Goal: Task Accomplishment & Management: Manage account settings

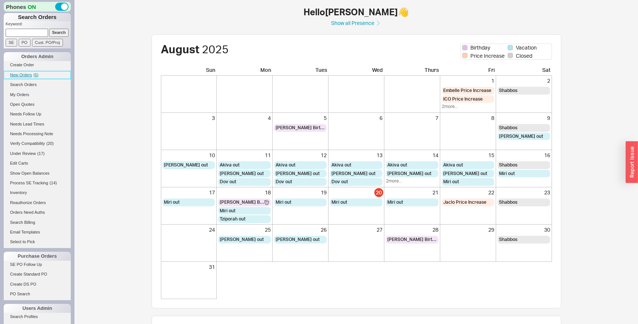
click at [37, 75] on span "( 5 )" at bounding box center [36, 75] width 5 height 4
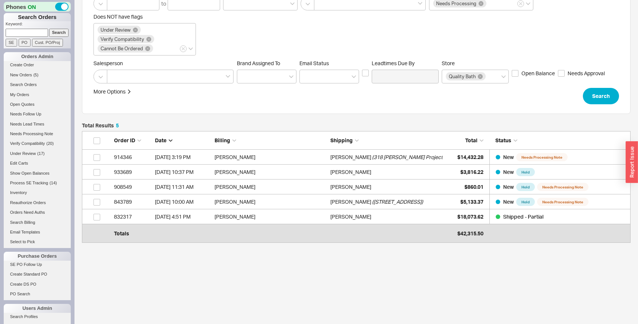
scroll to position [103, 0]
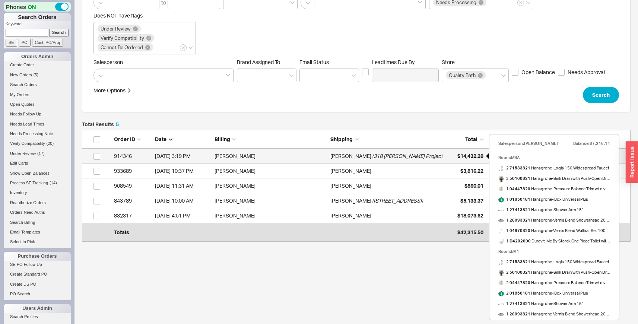
click at [448, 152] on div "$14,432.28" at bounding box center [464, 156] width 37 height 15
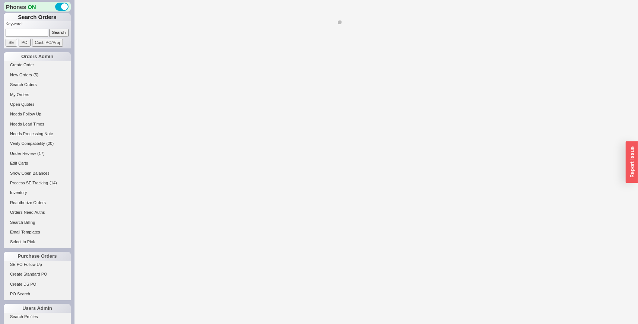
select select "LOW"
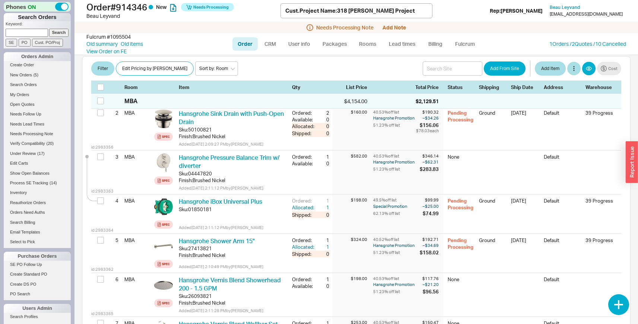
scroll to position [165, 0]
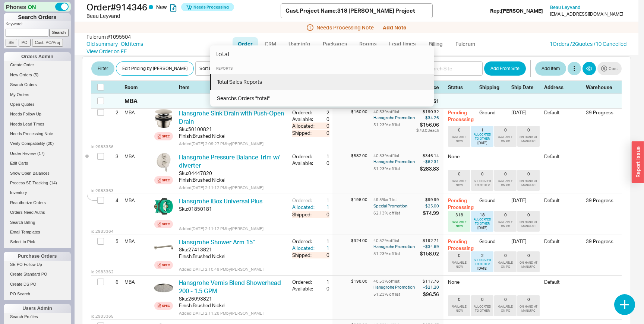
type input "total"
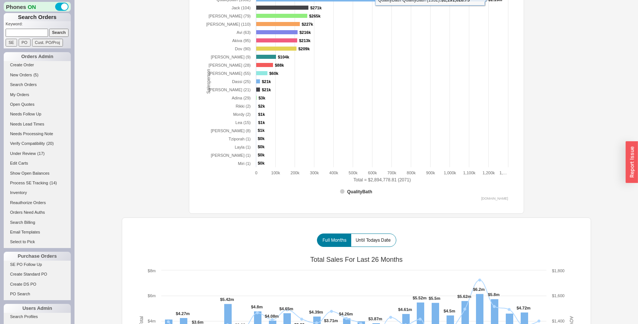
scroll to position [369, 0]
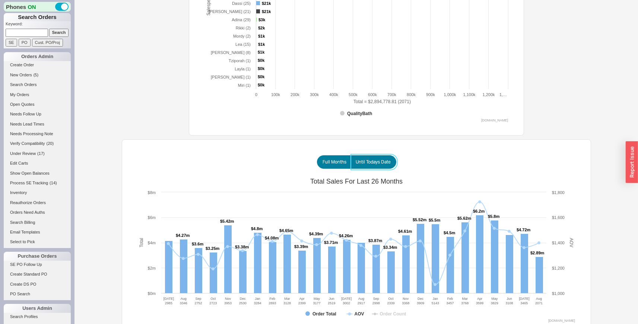
click at [379, 164] on span "Until Todays Date" at bounding box center [373, 162] width 35 height 6
click at [0, 0] on input "Until Todays Date" at bounding box center [0, 0] width 0 height 0
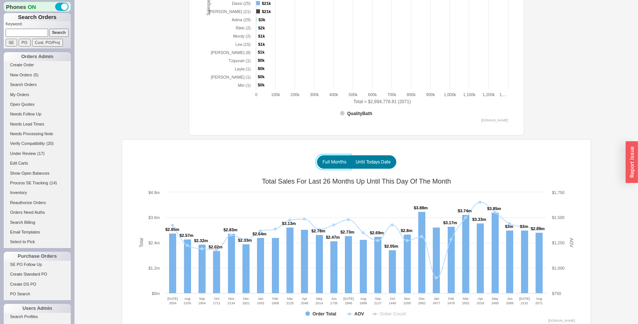
click at [331, 160] on span "Full Months" at bounding box center [335, 162] width 24 height 6
click at [0, 0] on input "Full Months" at bounding box center [0, 0] width 0 height 0
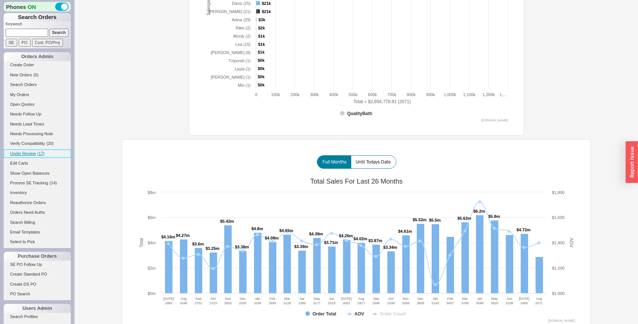
click at [31, 152] on span "Under Review" at bounding box center [23, 153] width 26 height 4
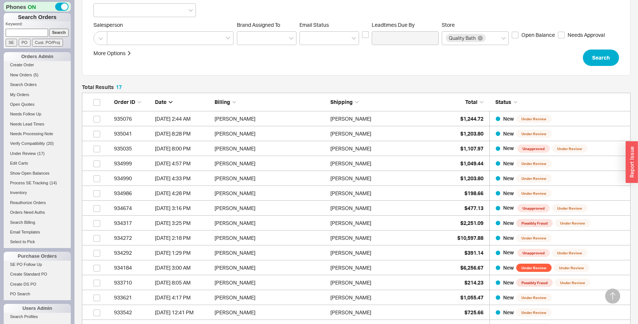
scroll to position [122, 0]
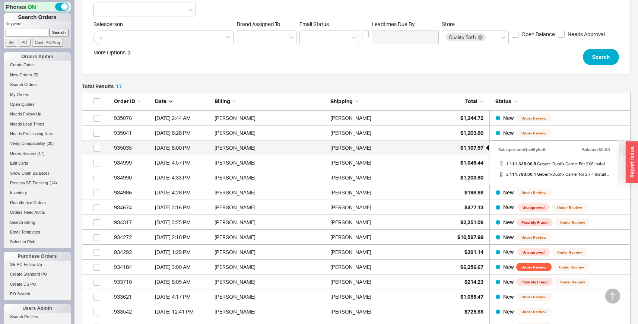
click at [465, 147] on span "$1,107.97" at bounding box center [472, 148] width 23 height 6
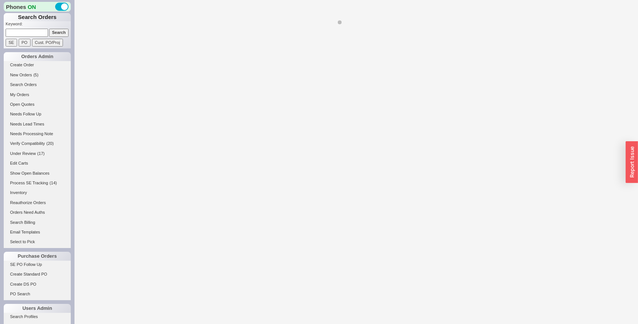
select select "LOW"
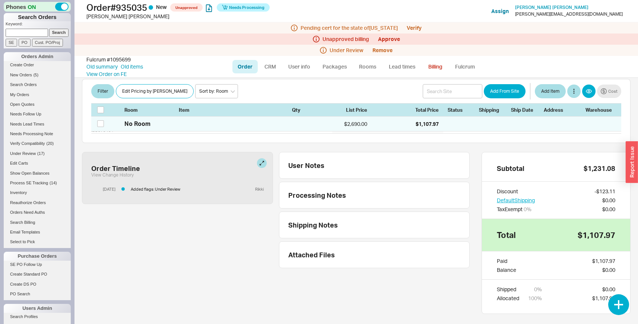
scroll to position [219, 0]
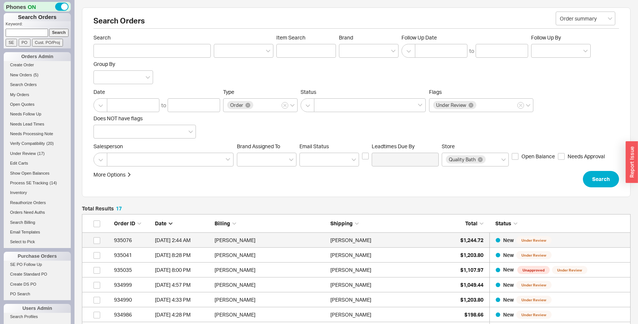
scroll to position [281, 543]
click at [400, 236] on div "Albert Law" at bounding box center [386, 240] width 112 height 15
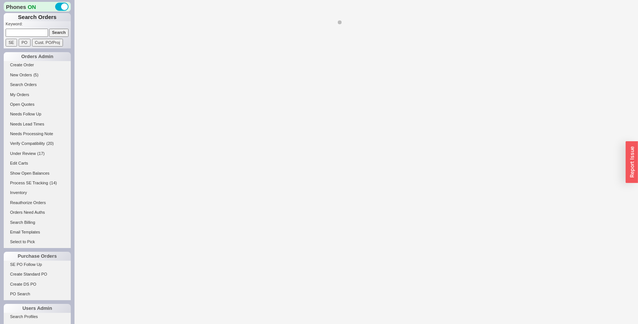
select select "LOW"
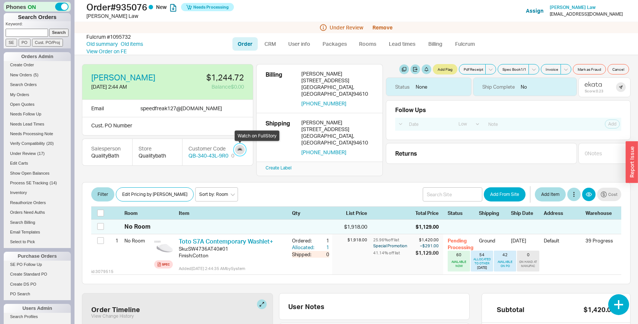
click at [240, 149] on link at bounding box center [240, 150] width 10 height 10
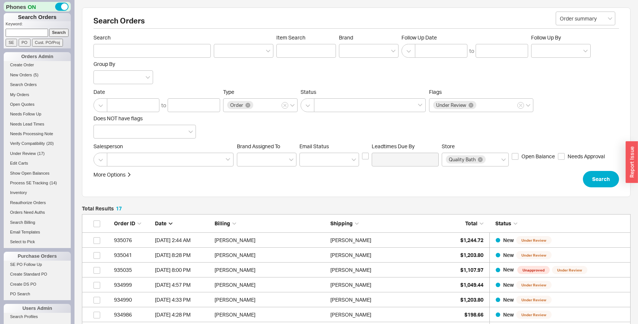
scroll to position [281, 543]
click at [415, 253] on div "Alvin Alunan" at bounding box center [386, 255] width 112 height 15
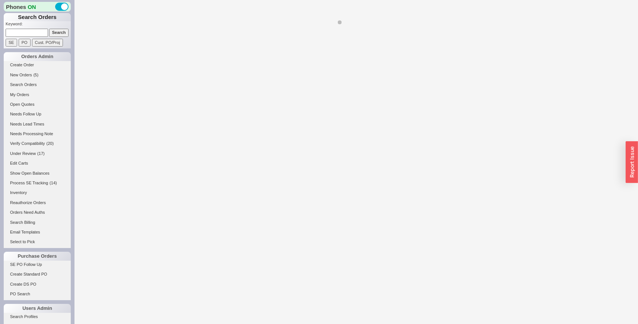
select select "LOW"
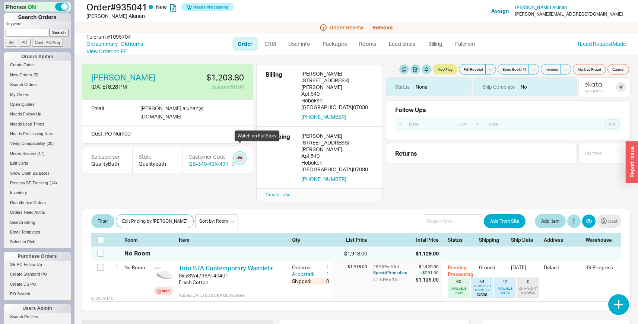
click at [243, 153] on link at bounding box center [240, 158] width 10 height 10
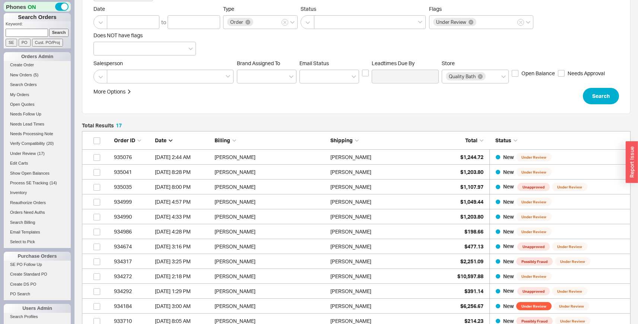
scroll to position [88, 0]
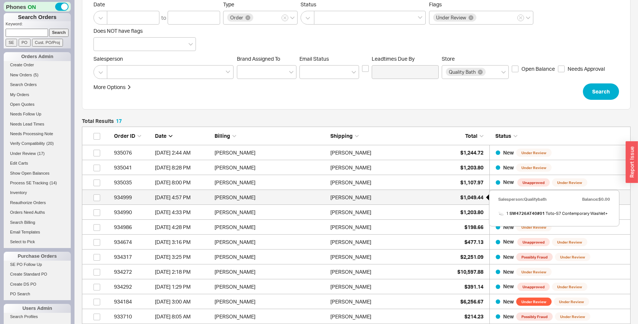
click at [469, 196] on span "$1,049.44" at bounding box center [472, 197] width 23 height 6
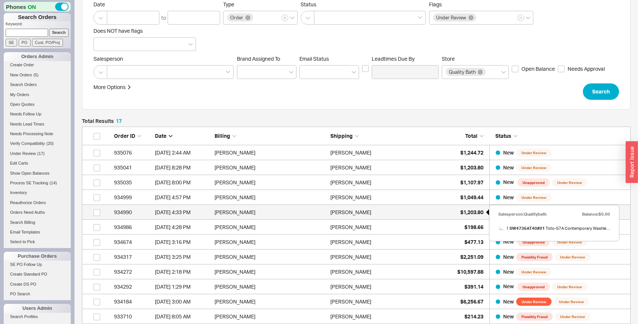
click at [469, 208] on div "$1,203.80" at bounding box center [464, 212] width 37 height 15
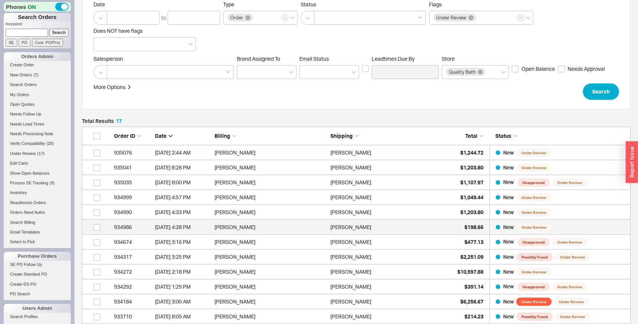
click at [409, 234] on div "Casey Landes" at bounding box center [386, 227] width 112 height 15
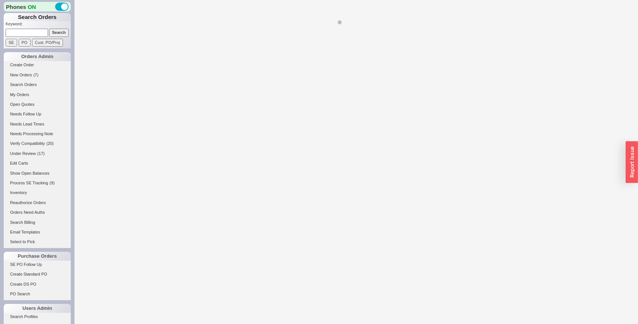
select select "LOW"
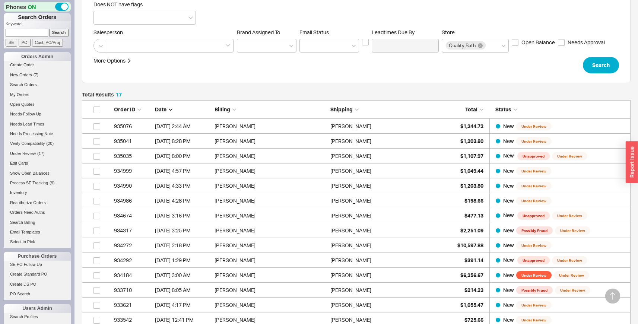
scroll to position [125, 0]
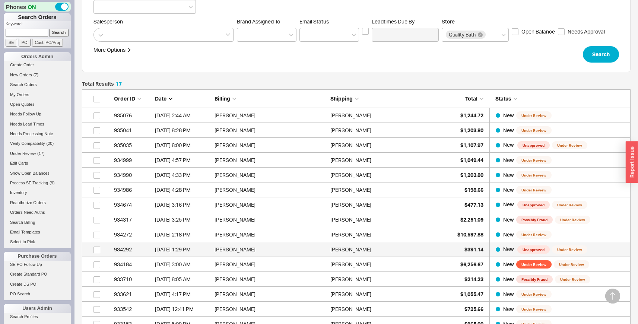
click at [398, 250] on div "Kirk Singleton" at bounding box center [386, 249] width 112 height 15
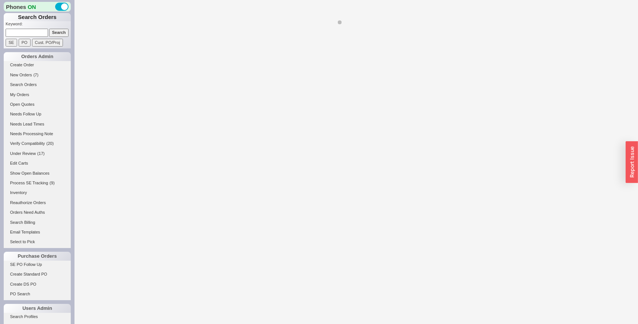
select select "LOW"
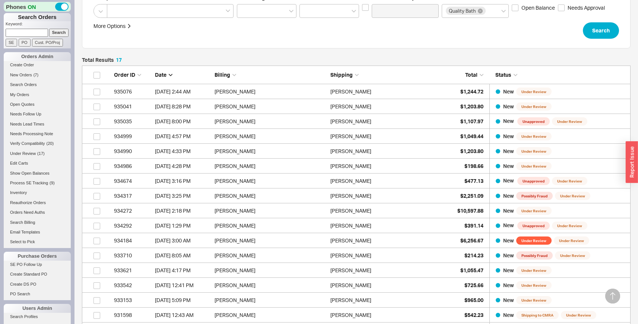
scroll to position [263, 0]
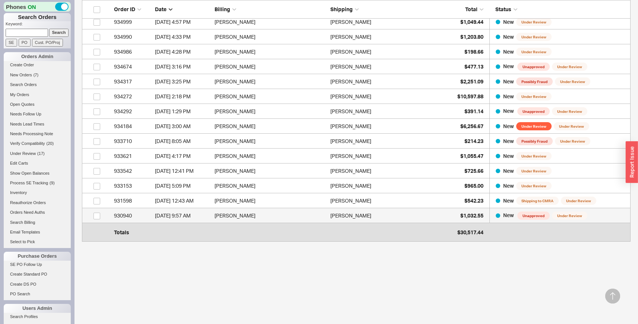
click at [390, 216] on div "Mark Unger" at bounding box center [386, 215] width 112 height 15
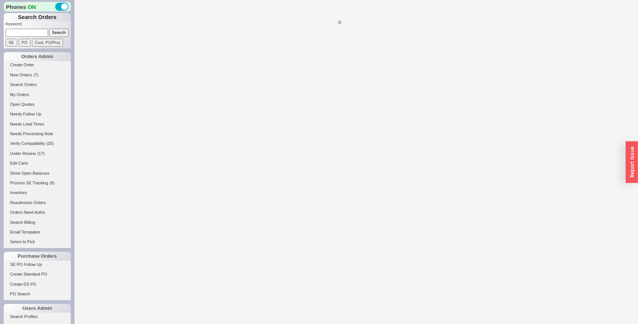
select select "LOW"
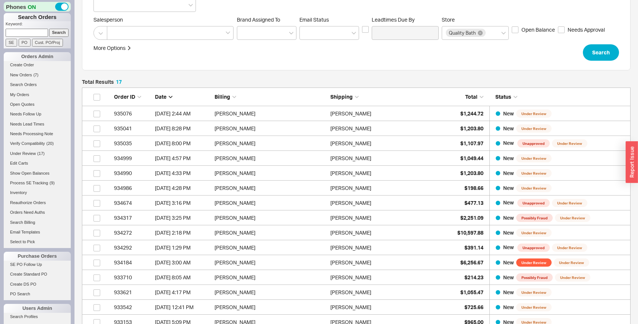
scroll to position [263, 0]
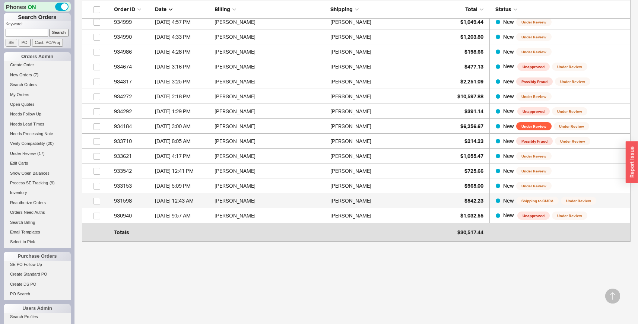
click at [388, 202] on div "Brock Mccabe" at bounding box center [386, 200] width 112 height 15
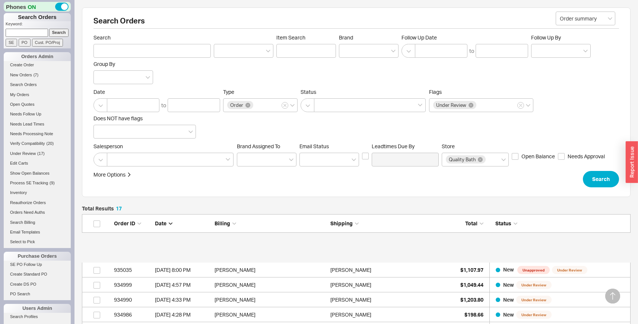
select select "LOW"
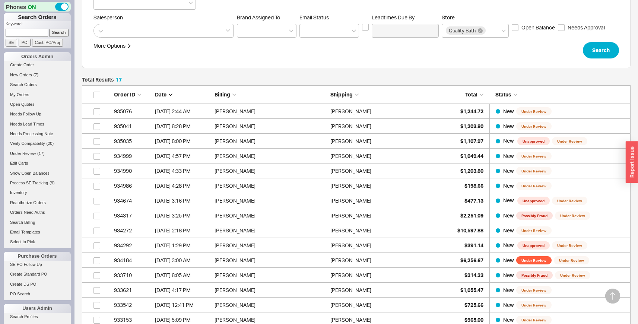
scroll to position [263, 0]
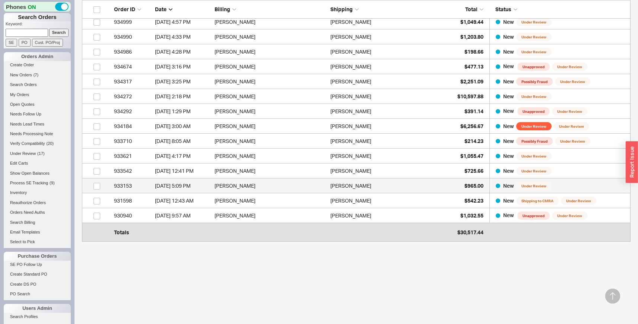
click at [400, 188] on div "Abhijeet Bhutra" at bounding box center [386, 185] width 112 height 15
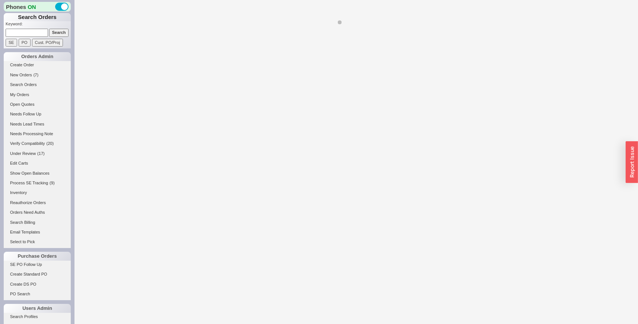
select select "LOW"
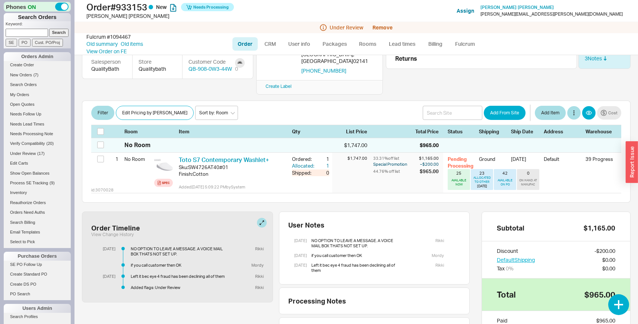
scroll to position [95, 0]
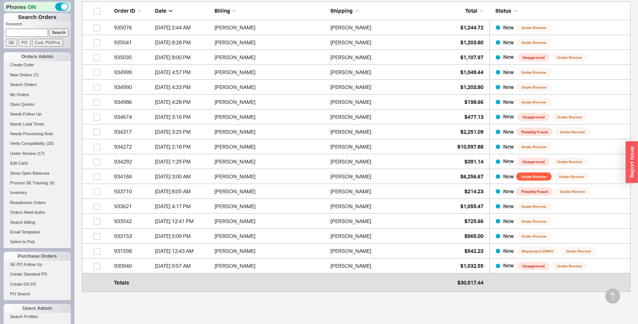
scroll to position [218, 0]
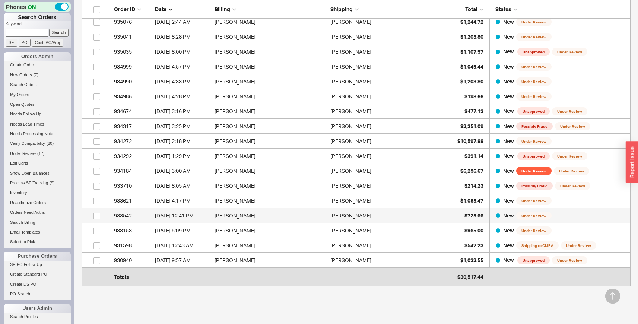
click at [385, 213] on div "Sally Bland-Boice" at bounding box center [386, 215] width 112 height 15
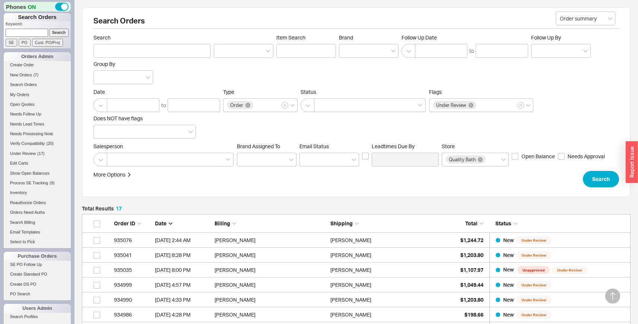
select select "LOW"
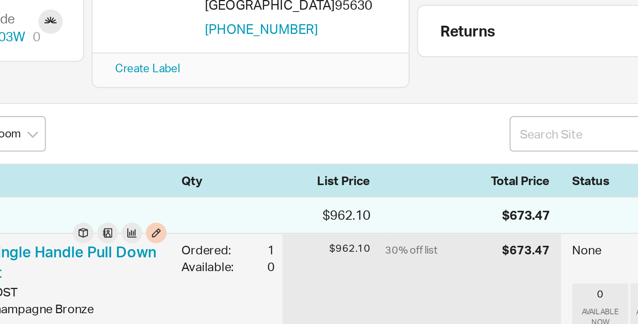
click at [352, 233] on div "$962.10" at bounding box center [349, 236] width 35 height 6
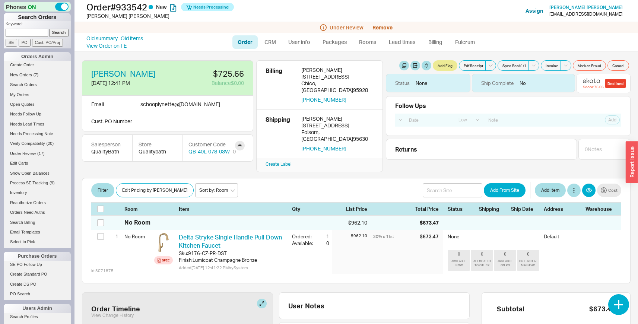
click at [593, 86] on div "Score: 76.06" at bounding box center [593, 87] width 21 height 4
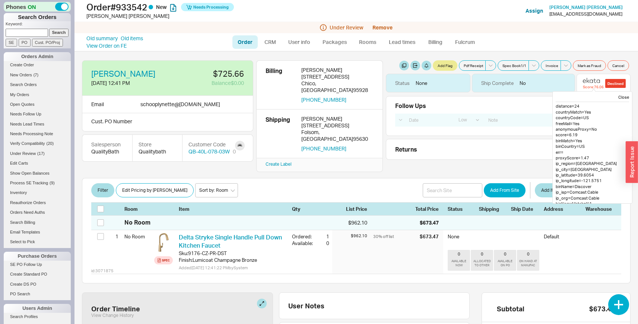
click at [618, 98] on div "Close" at bounding box center [623, 98] width 11 height 6
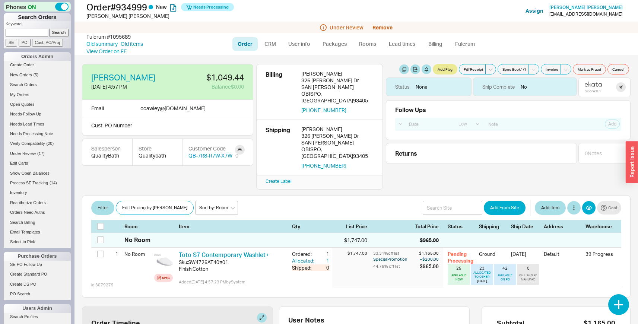
select select "LOW"
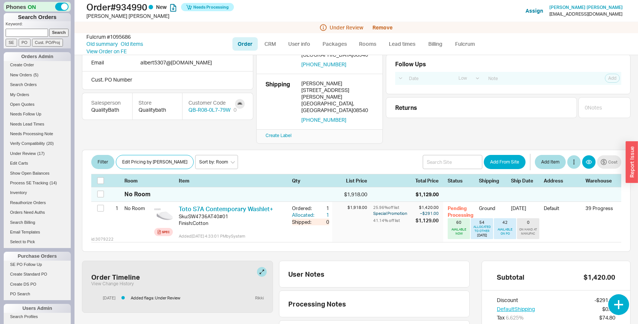
scroll to position [50, 0]
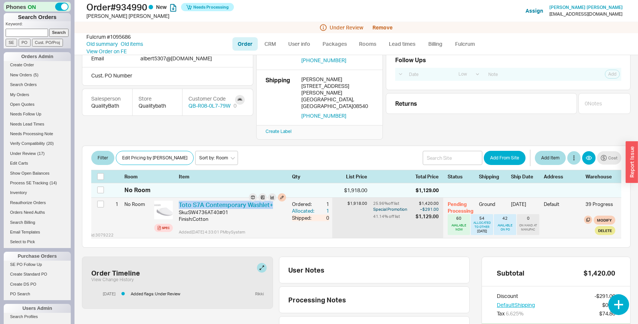
drag, startPoint x: 177, startPoint y: 180, endPoint x: 273, endPoint y: 182, distance: 96.9
click at [273, 198] on div "Toto S7A Contemporary Washlet+ Sku: SW4736AT40#01 Finish : Cotton Added 08/19/2…" at bounding box center [232, 218] width 113 height 40
copy link "Toto S7A Contemporary Washlet+"
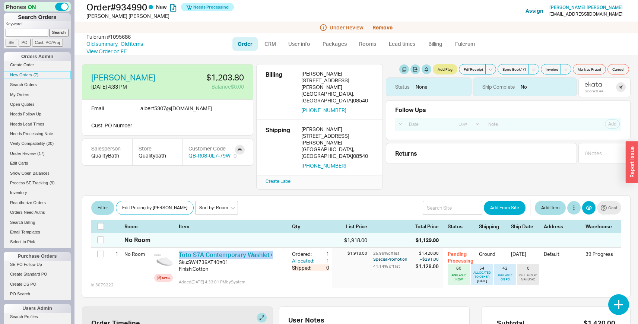
click at [35, 74] on span "( 7 )" at bounding box center [36, 75] width 5 height 4
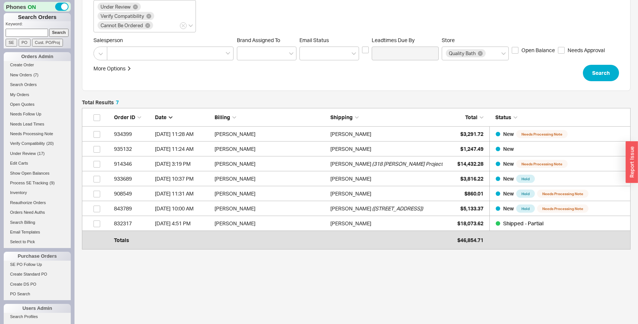
scroll to position [130, 0]
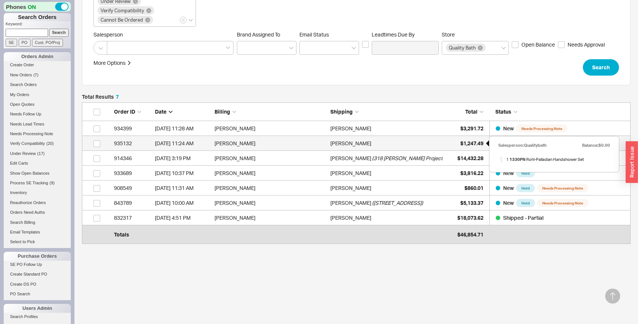
click at [474, 141] on span "$1,247.49" at bounding box center [472, 143] width 23 height 6
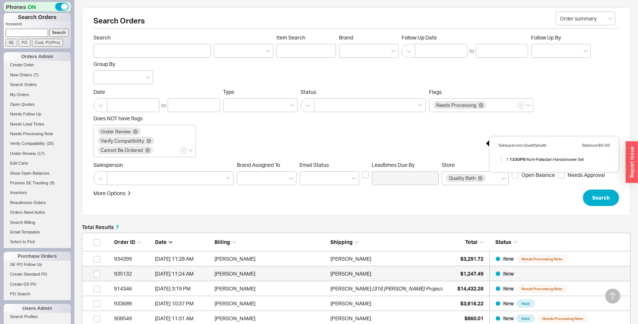
select select "LOW"
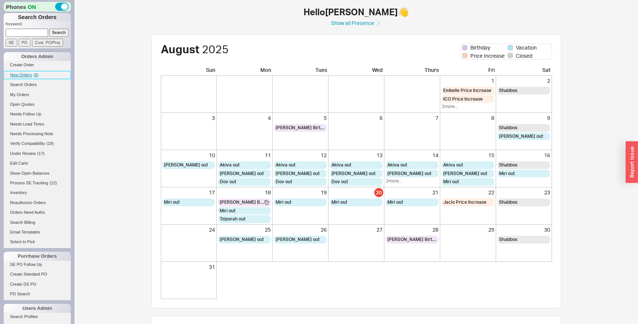
click at [10, 71] on link "New Orders ( 8 )" at bounding box center [37, 75] width 67 height 8
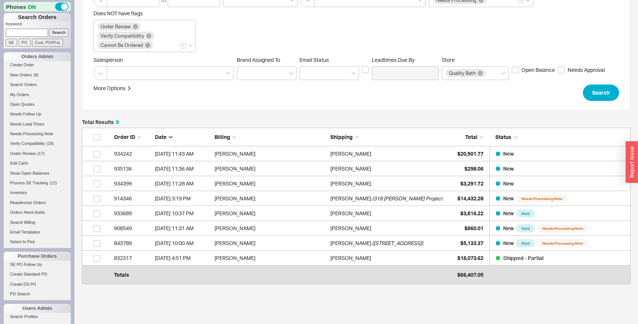
scroll to position [111, 0]
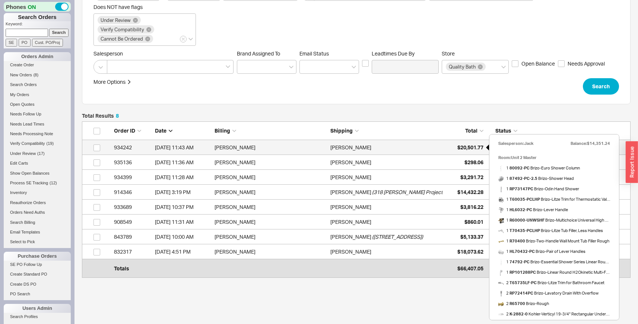
click at [470, 147] on span "$20,501.77" at bounding box center [471, 147] width 26 height 6
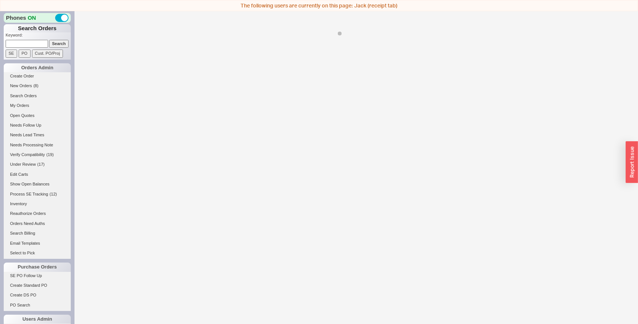
select select "LOW"
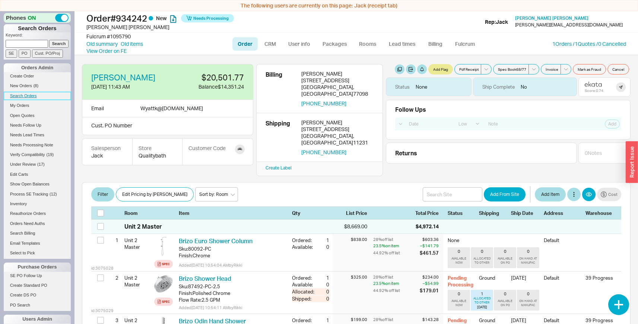
click at [35, 92] on link "Search Orders" at bounding box center [37, 96] width 67 height 8
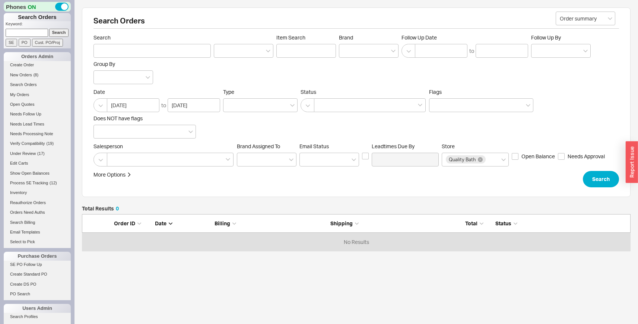
scroll to position [31, 543]
click at [98, 104] on button "button" at bounding box center [101, 105] width 14 height 14
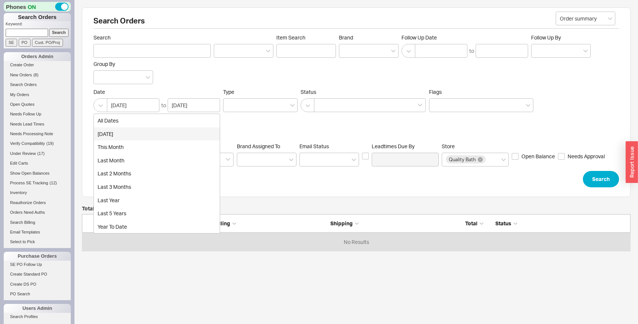
click at [107, 132] on div "today" at bounding box center [157, 133] width 126 height 13
type input "08/20/2025"
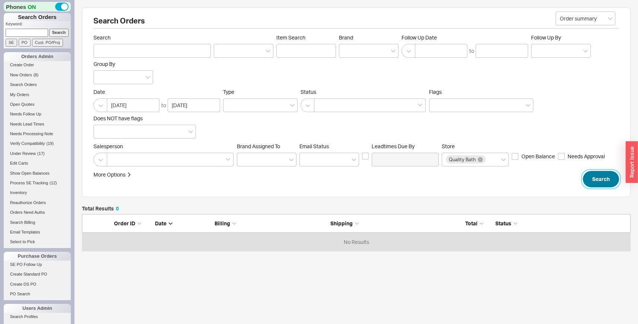
click at [600, 185] on button "Search" at bounding box center [601, 179] width 36 height 16
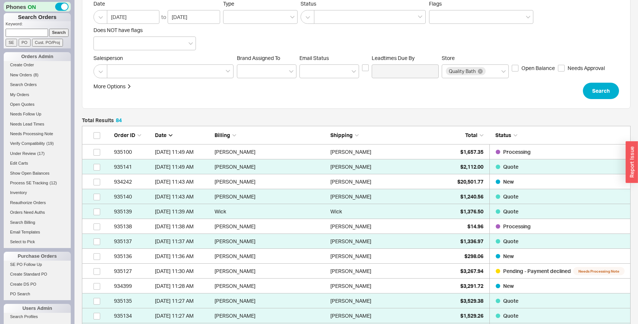
scroll to position [89, 0]
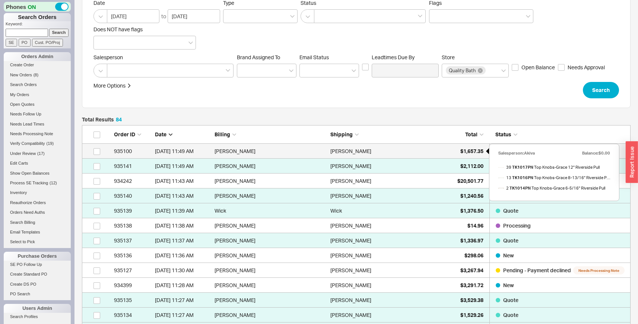
click at [467, 153] on span "$1,657.35" at bounding box center [472, 151] width 23 height 6
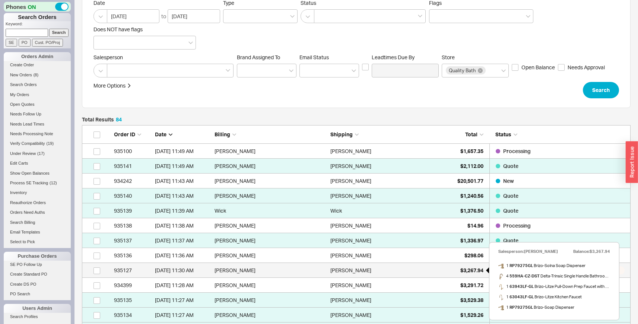
click at [450, 270] on div "$3,267.94" at bounding box center [464, 270] width 37 height 15
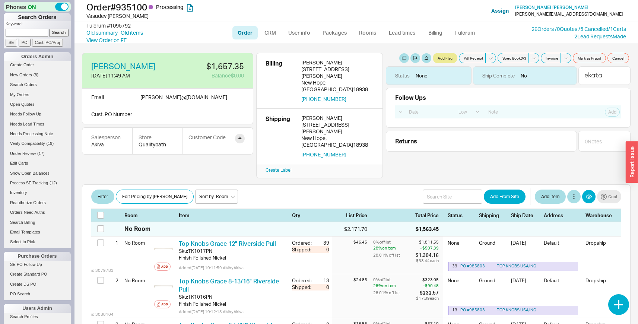
select select "LOW"
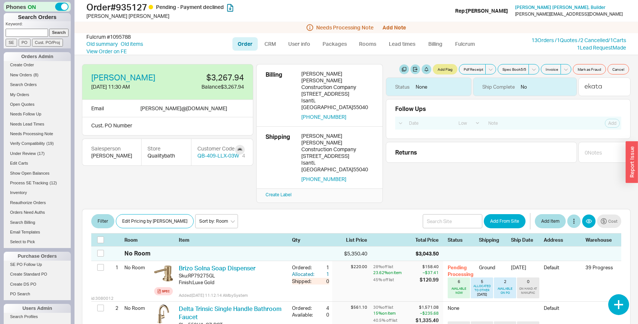
select select "LOW"
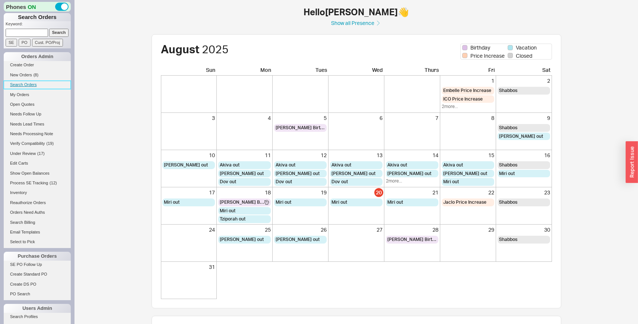
click at [29, 83] on link "Search Orders" at bounding box center [37, 85] width 67 height 8
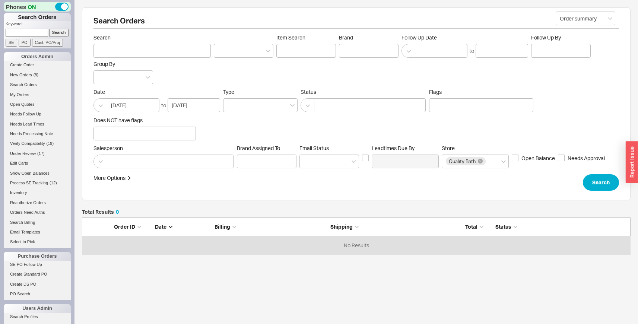
scroll to position [31, 543]
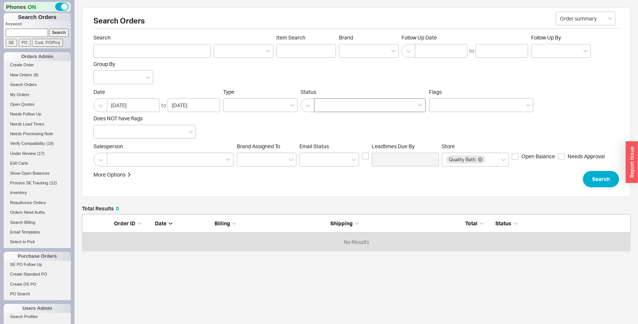
click at [358, 110] on div at bounding box center [370, 105] width 112 height 14
click at [323, 110] on input at bounding box center [320, 105] width 5 height 9
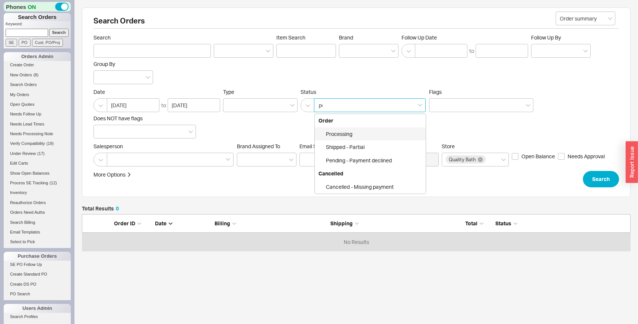
type input "pen"
click button "Search" at bounding box center [601, 179] width 36 height 16
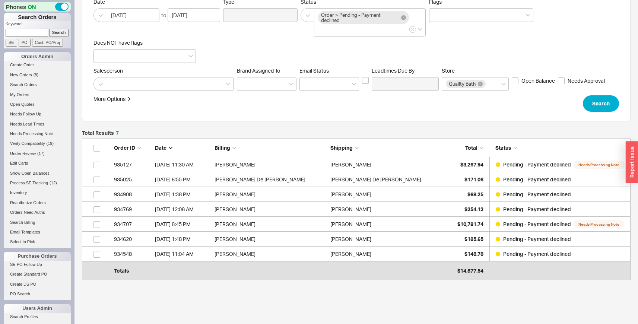
scroll to position [93, 0]
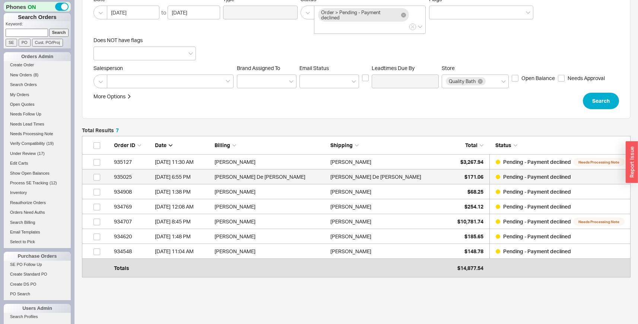
click at [389, 177] on div "[PERSON_NAME] De [PERSON_NAME]" at bounding box center [386, 177] width 112 height 15
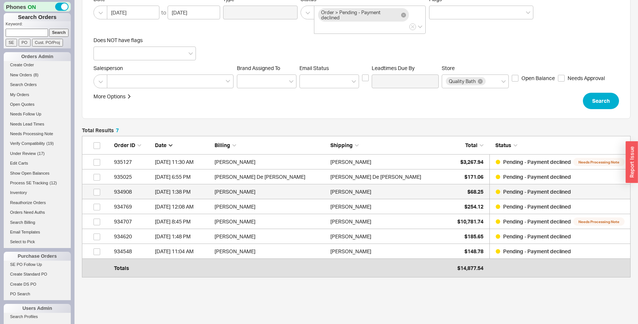
click at [386, 192] on div "Stacy Skinner" at bounding box center [386, 191] width 112 height 15
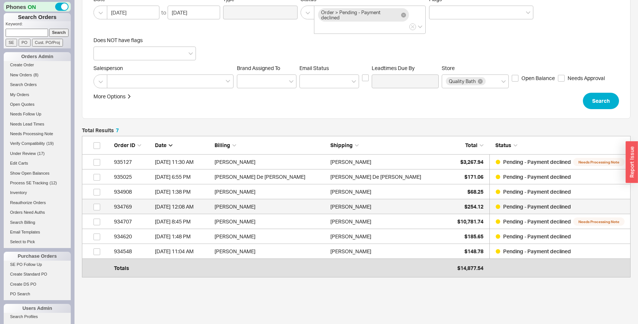
click at [383, 203] on div "[PERSON_NAME]" at bounding box center [386, 206] width 112 height 15
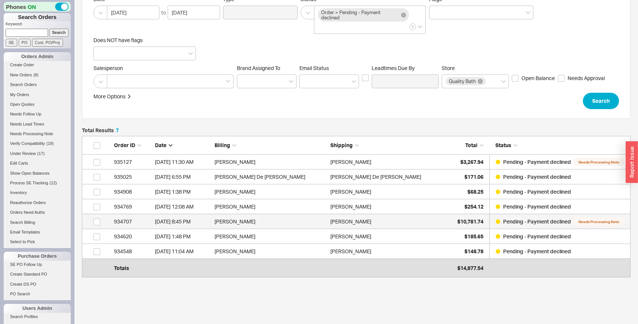
click at [381, 218] on div "[PERSON_NAME]" at bounding box center [386, 221] width 112 height 15
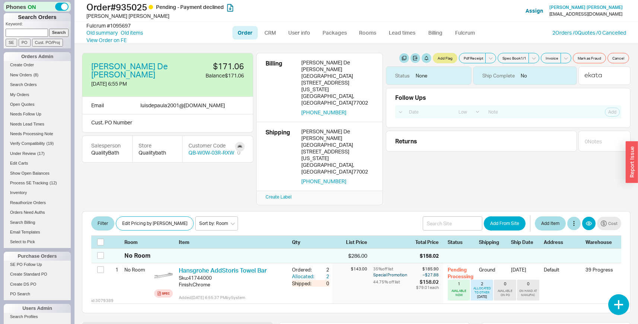
select select "LOW"
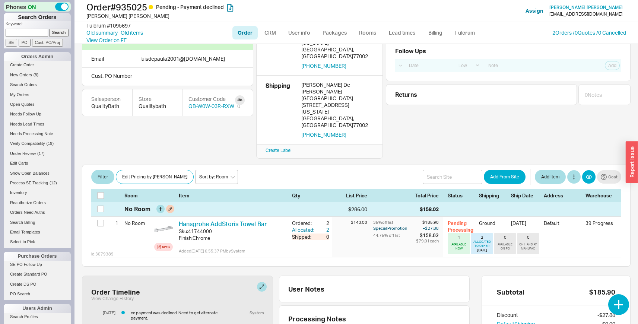
scroll to position [67, 0]
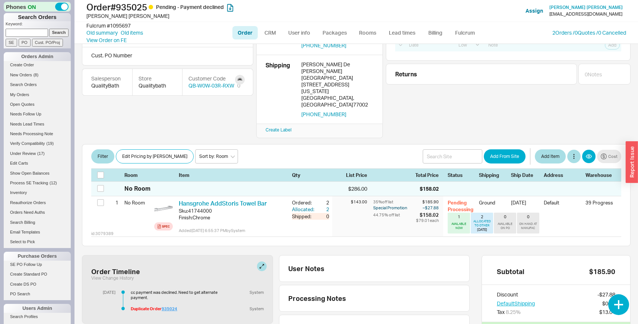
click at [174, 306] on link "935024" at bounding box center [170, 308] width 16 height 5
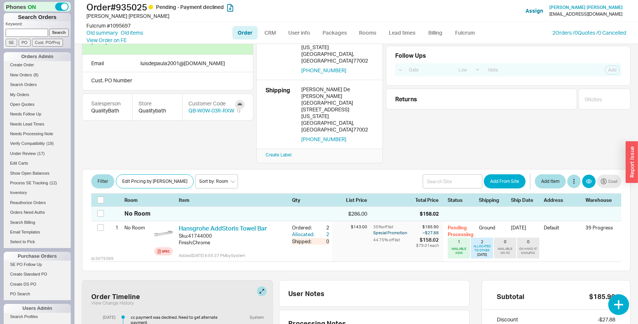
scroll to position [0, 0]
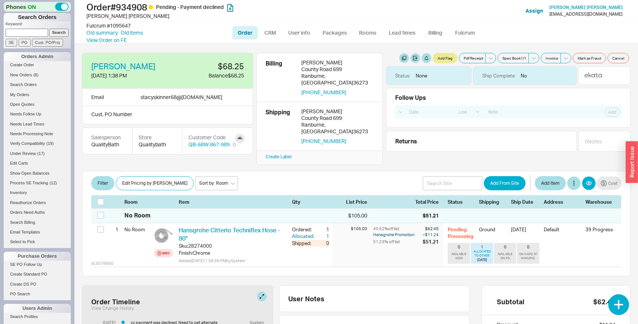
select select "LOW"
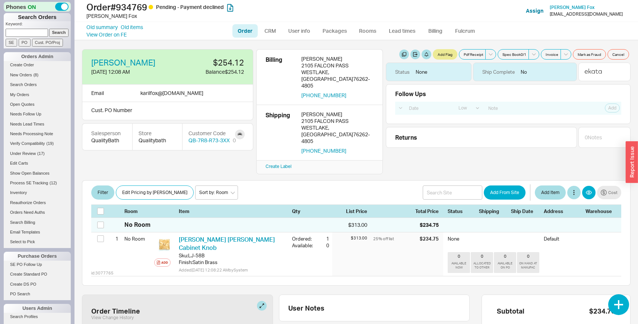
select select "LOW"
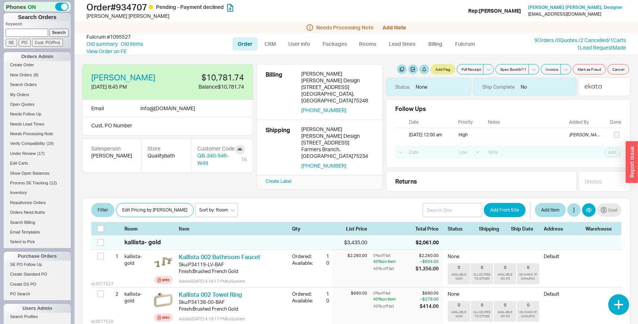
select select "LOW"
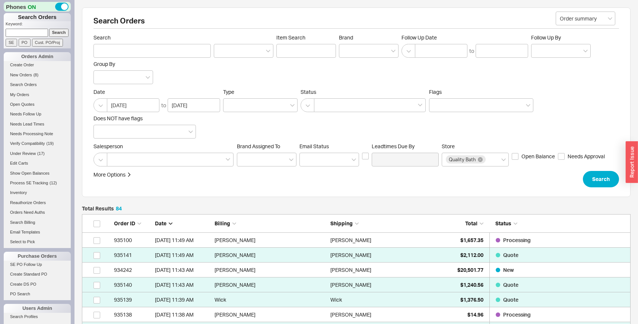
scroll to position [1280, 543]
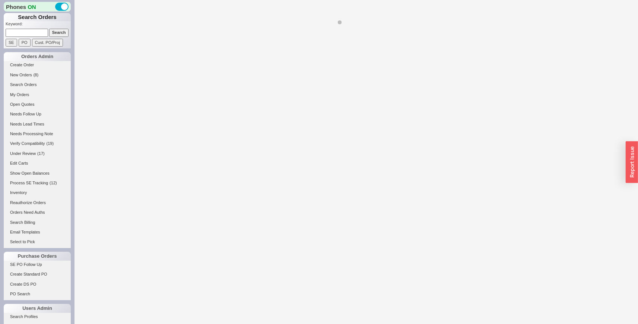
select select "LOW"
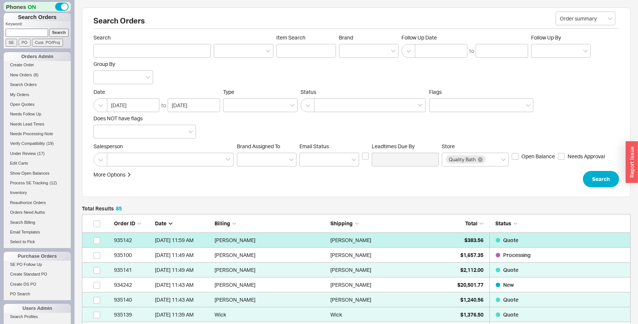
scroll to position [1295, 543]
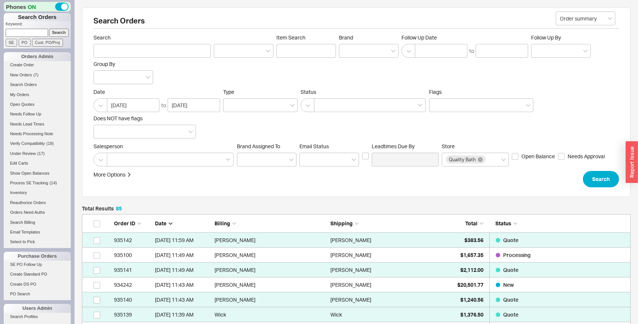
scroll to position [1295, 543]
click at [591, 182] on button "Search" at bounding box center [601, 179] width 36 height 16
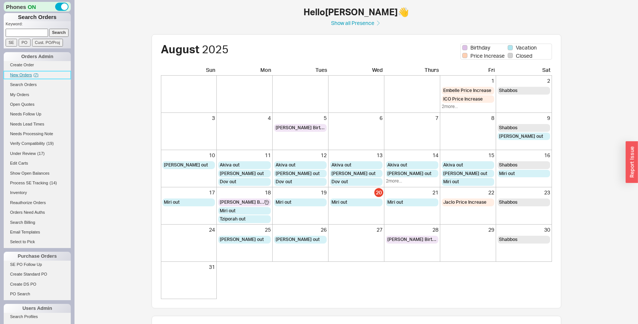
click at [27, 72] on link "New Orders ( 7 )" at bounding box center [37, 75] width 67 height 8
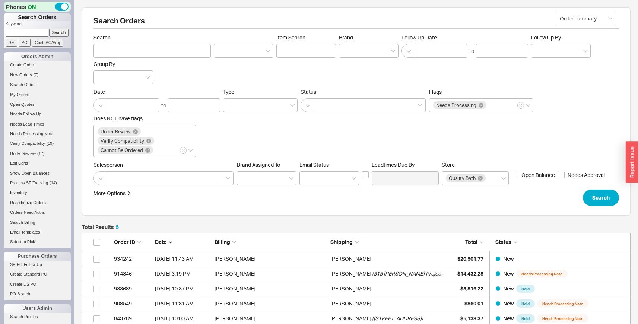
scroll to position [102, 543]
click at [37, 155] on span "( 17 )" at bounding box center [40, 153] width 7 height 4
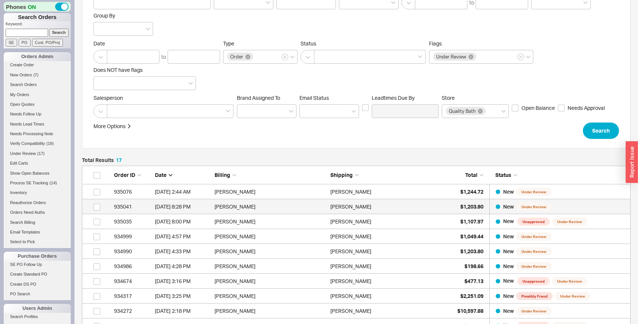
scroll to position [55, 0]
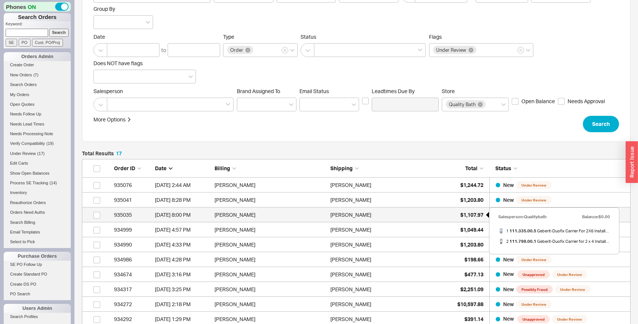
click at [463, 215] on span "$1,107.97" at bounding box center [472, 215] width 23 height 6
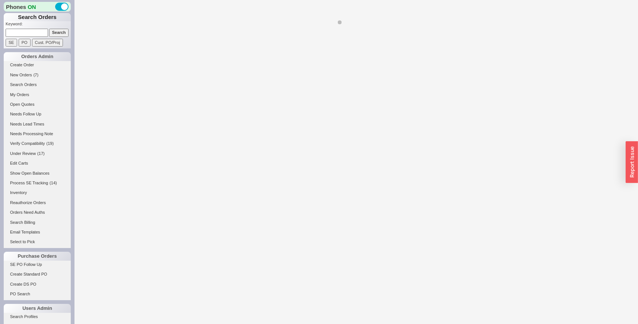
select select "LOW"
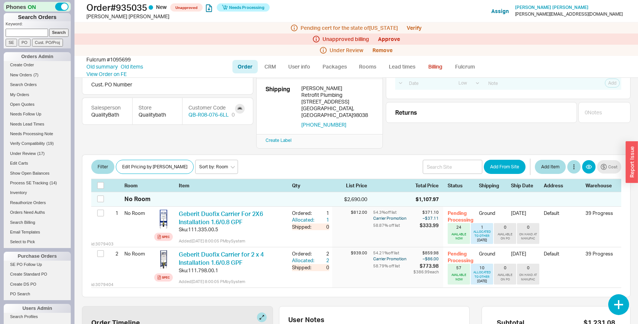
scroll to position [221, 0]
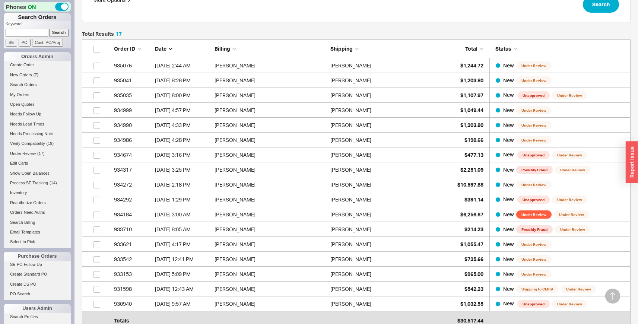
scroll to position [175, 0]
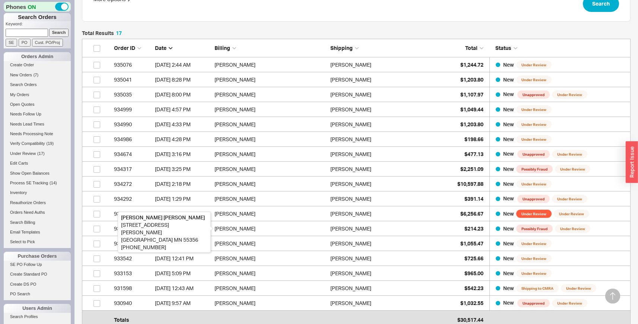
click at [286, 222] on div "Chris Dahl" at bounding box center [271, 228] width 112 height 15
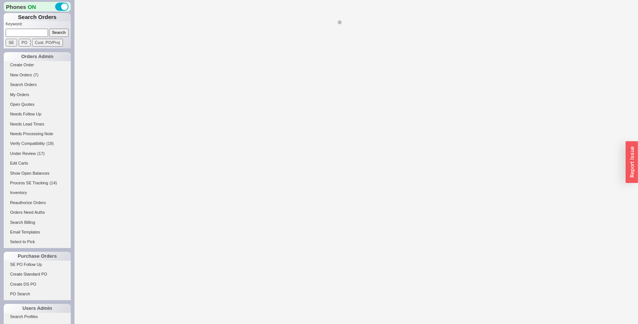
select select "LOW"
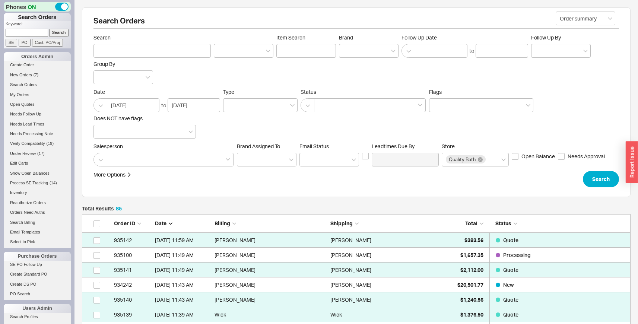
scroll to position [1295, 543]
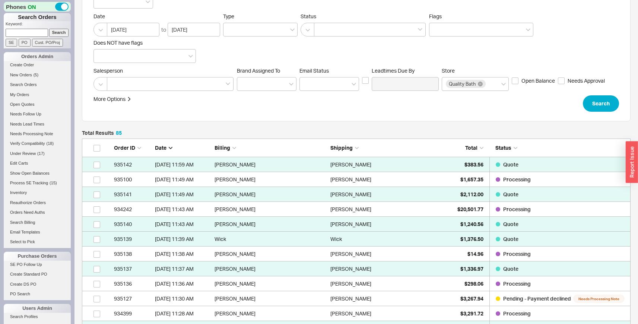
scroll to position [76, 0]
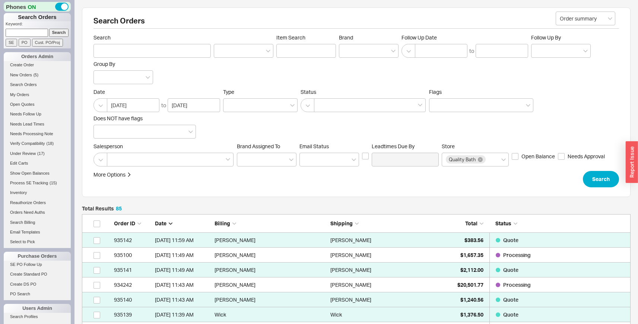
scroll to position [1295, 543]
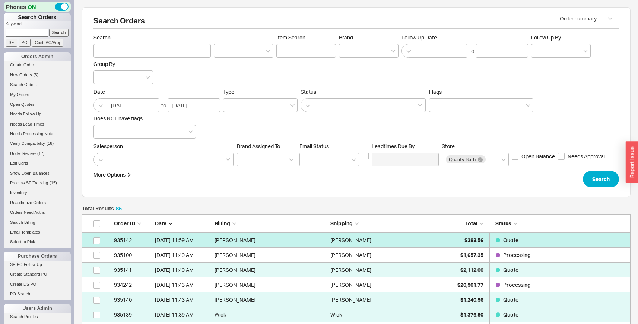
click at [419, 235] on div "[PERSON_NAME]" at bounding box center [386, 240] width 112 height 15
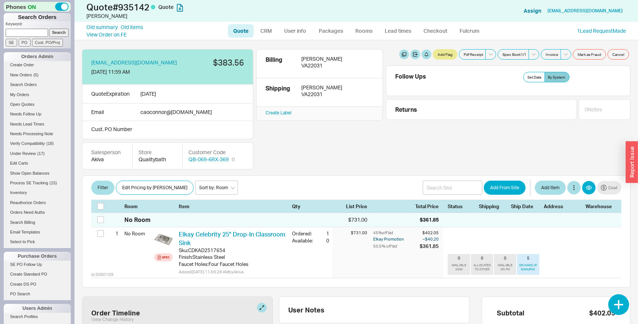
scroll to position [114, 0]
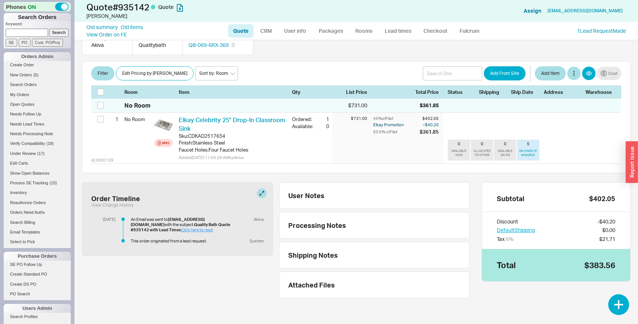
click at [181, 232] on link "Click here to read" at bounding box center [197, 229] width 32 height 5
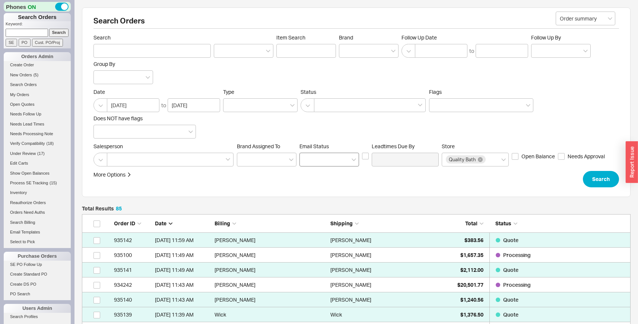
scroll to position [1295, 543]
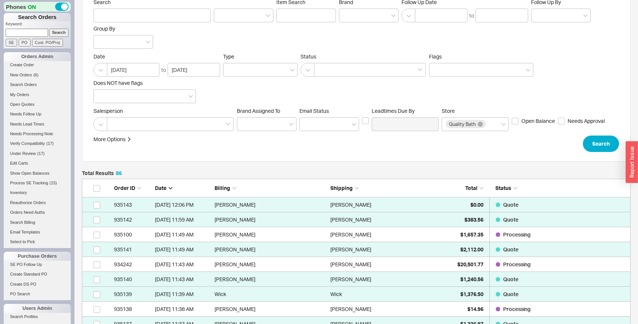
scroll to position [45, 0]
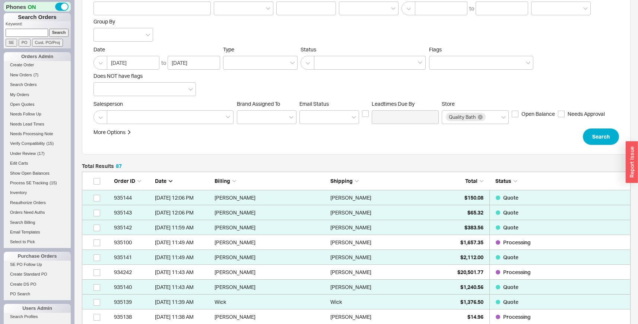
scroll to position [44, 0]
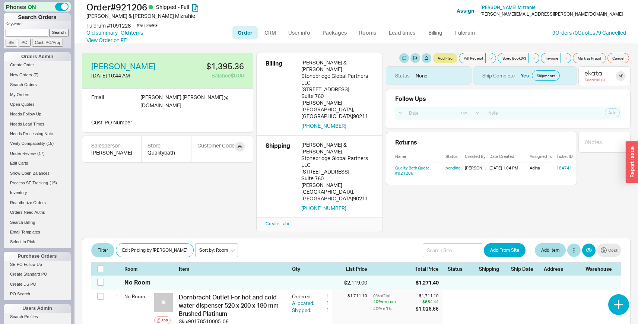
select select "LOW"
click at [406, 169] on link "Quality Bath Quote #921206" at bounding box center [412, 170] width 34 height 10
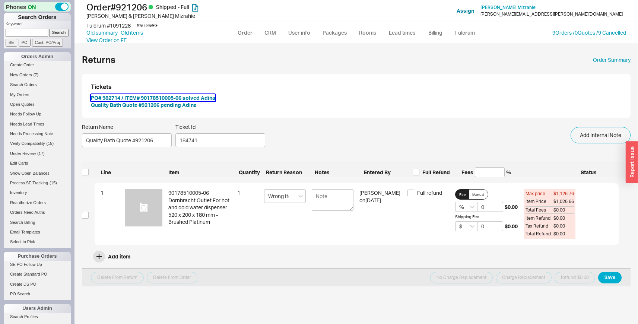
click at [206, 97] on button "PO# 982714 / ITEM# 90178510005-06 solved Adina" at bounding box center [153, 97] width 124 height 7
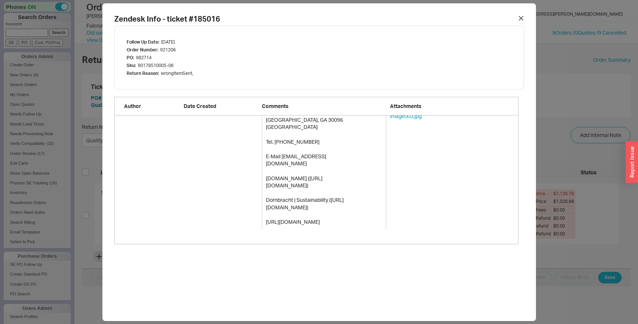
scroll to position [2110, 0]
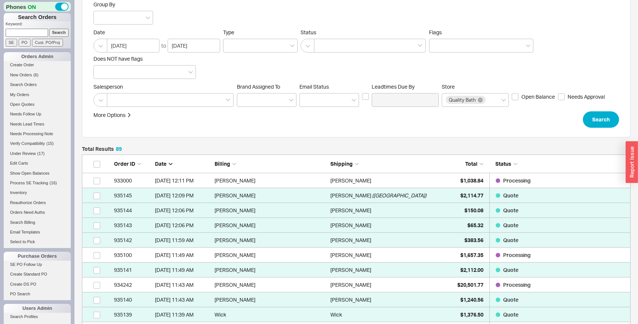
scroll to position [67, 0]
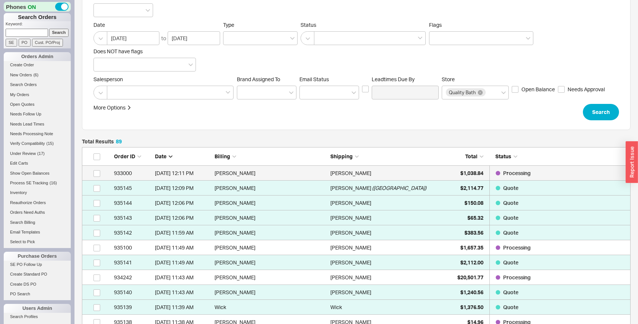
click at [425, 174] on div "[PERSON_NAME]" at bounding box center [386, 173] width 112 height 15
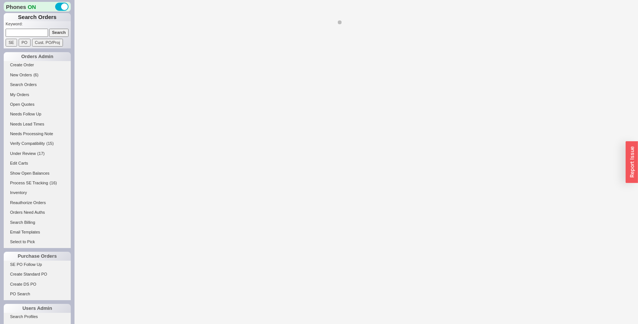
select select "LOW"
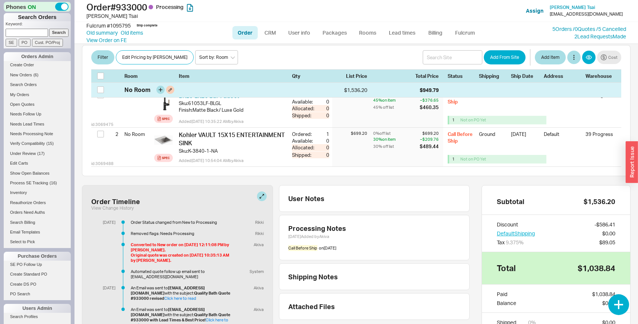
scroll to position [146, 0]
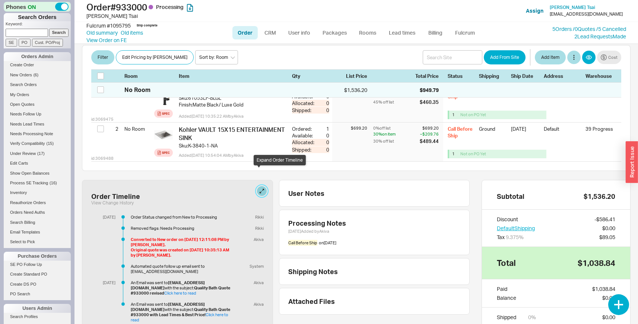
click at [259, 186] on button at bounding box center [262, 191] width 10 height 10
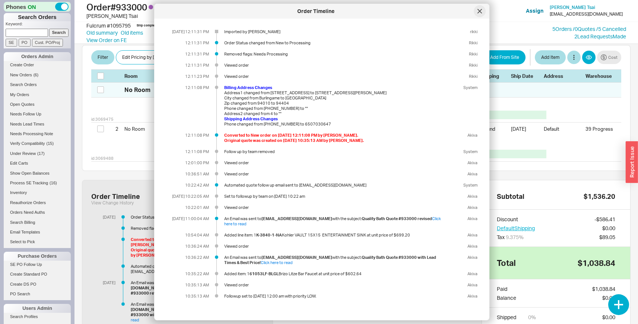
click at [485, 9] on div at bounding box center [480, 11] width 12 height 12
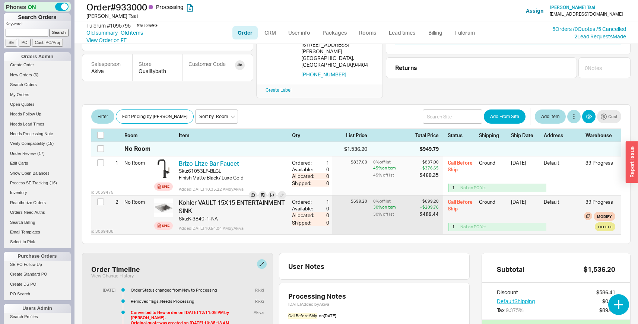
scroll to position [0, 0]
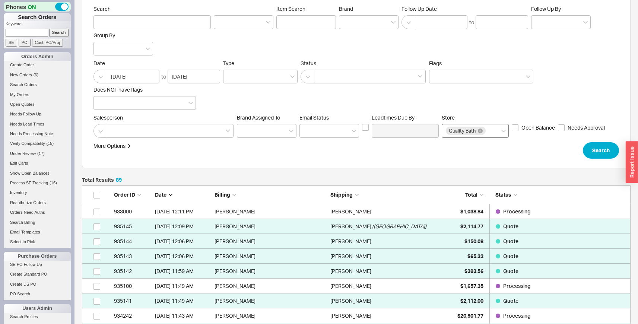
scroll to position [42, 0]
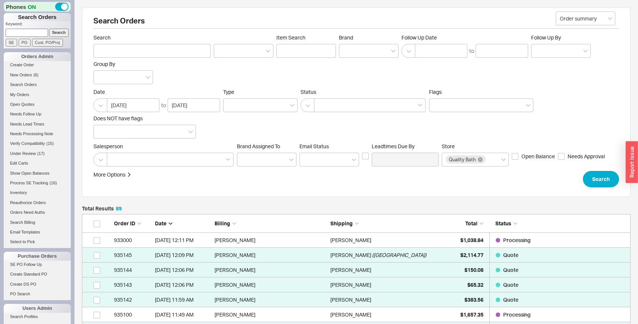
scroll to position [1354, 543]
click at [330, 80] on div "Search Item Search Brand Follow Up Date to Follow Up By Group By" at bounding box center [357, 59] width 526 height 50
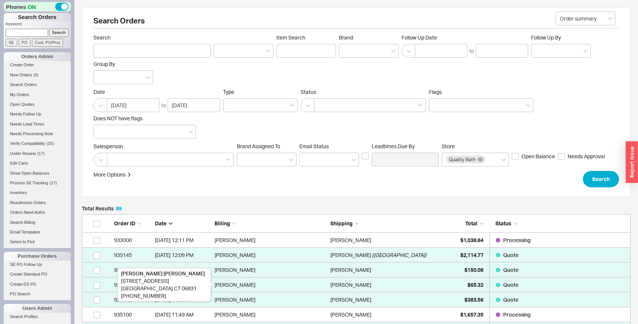
scroll to position [1354, 543]
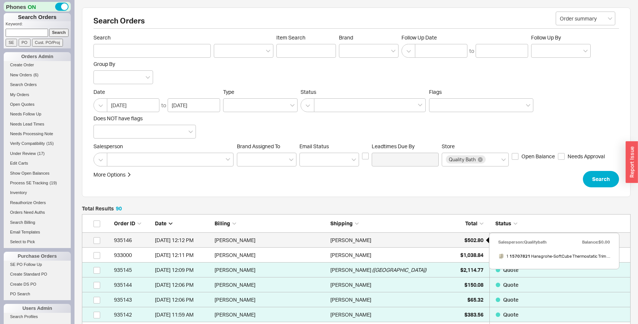
click at [451, 239] on div "$502.80" at bounding box center [464, 240] width 37 height 15
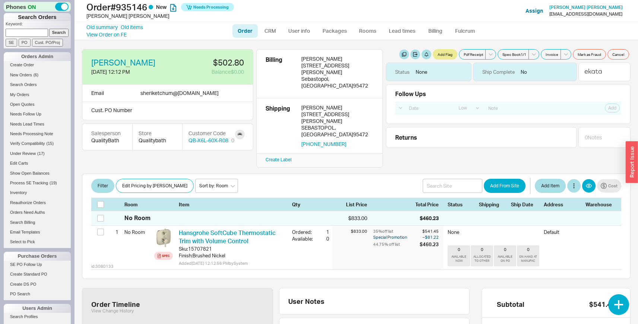
select select "LOW"
click at [241, 133] on link at bounding box center [240, 135] width 10 height 10
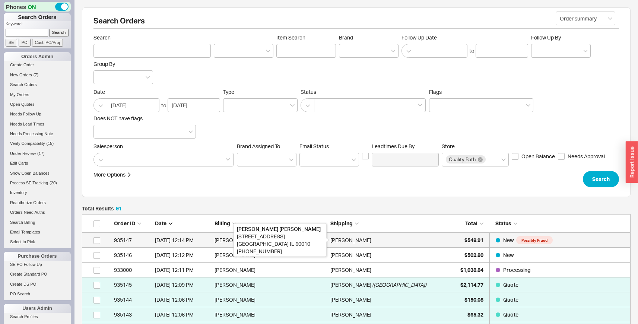
click at [347, 243] on div "[PERSON_NAME]" at bounding box center [350, 240] width 41 height 15
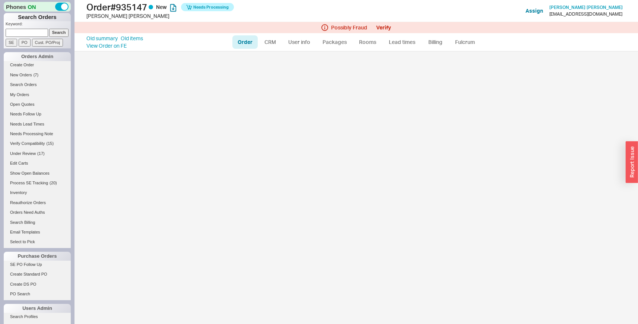
select select "LOW"
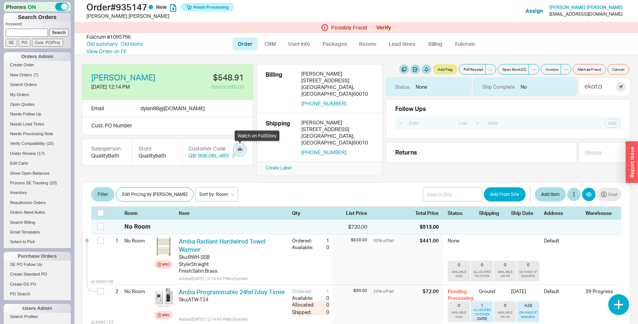
click at [244, 148] on link at bounding box center [240, 150] width 10 height 10
select select "LOW"
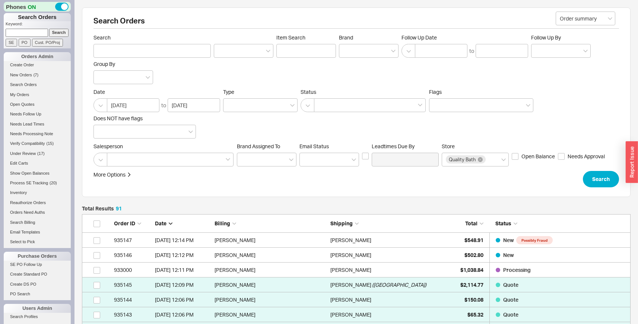
scroll to position [1384, 543]
